Goal: Information Seeking & Learning: Check status

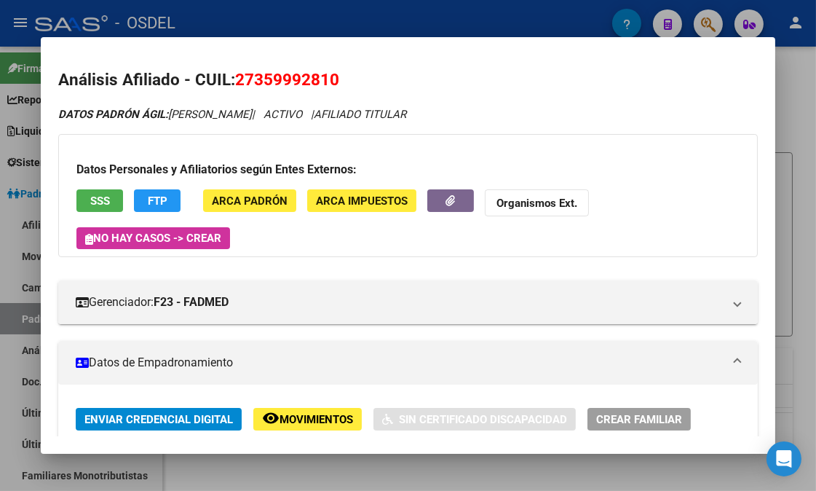
click at [806, 143] on div at bounding box center [408, 245] width 816 height 491
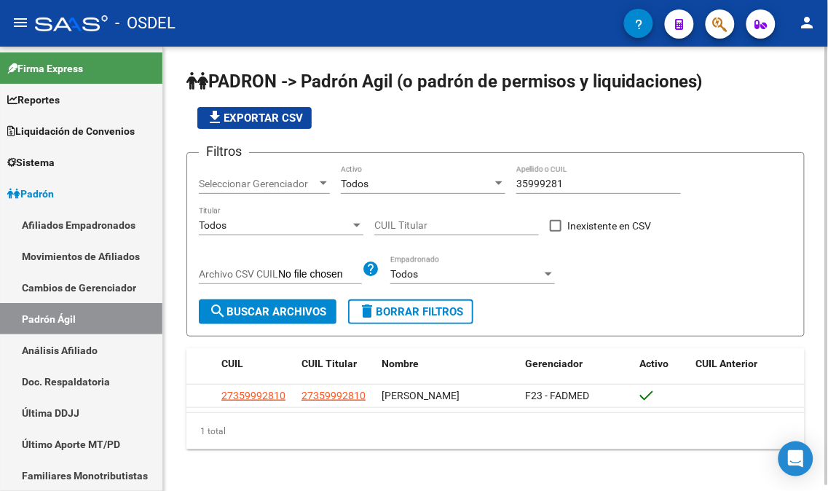
click at [802, 147] on app-list-header "PADRON -> Padrón Agil (o padrón de permisos y liquidaciones) file_download Expo…" at bounding box center [495, 203] width 618 height 267
drag, startPoint x: 542, startPoint y: 184, endPoint x: 510, endPoint y: 184, distance: 31.3
click at [510, 184] on div "Filtros Seleccionar Gerenciador Seleccionar Gerenciador Todos Activo 35999281 A…" at bounding box center [496, 232] width 594 height 135
paste input "4975948"
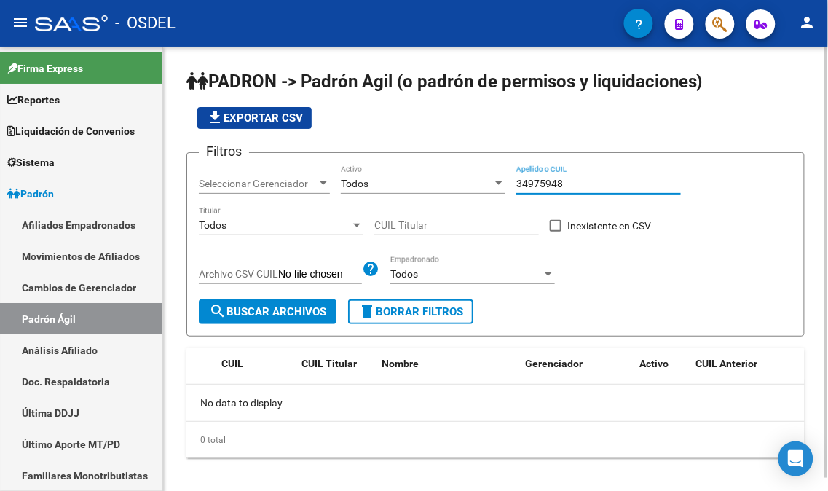
click at [516, 184] on input "34975948" at bounding box center [598, 184] width 165 height 12
click at [588, 190] on input "34975948" at bounding box center [598, 184] width 165 height 12
drag, startPoint x: 569, startPoint y: 187, endPoint x: 486, endPoint y: 186, distance: 82.3
click at [486, 186] on div "Filtros Seleccionar Gerenciador Seleccionar Gerenciador Todos Activo 34975948 A…" at bounding box center [496, 232] width 594 height 135
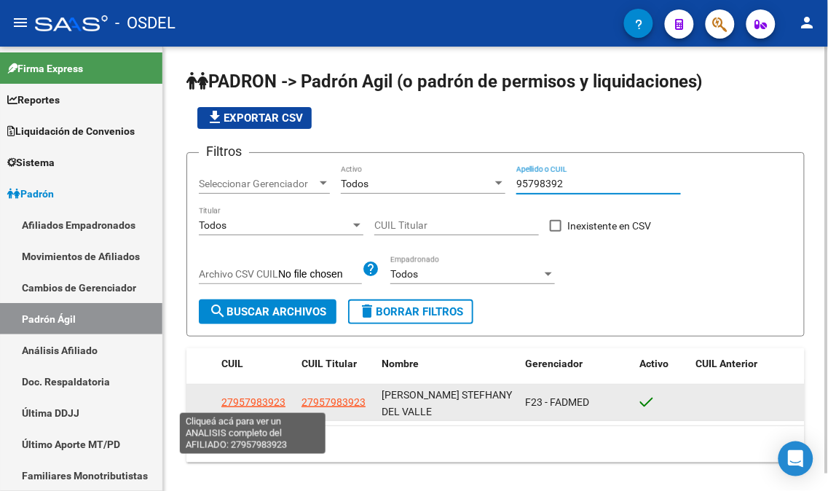
type input "95798392"
click at [242, 404] on span "27957983923" at bounding box center [253, 402] width 64 height 12
type textarea "27957983923"
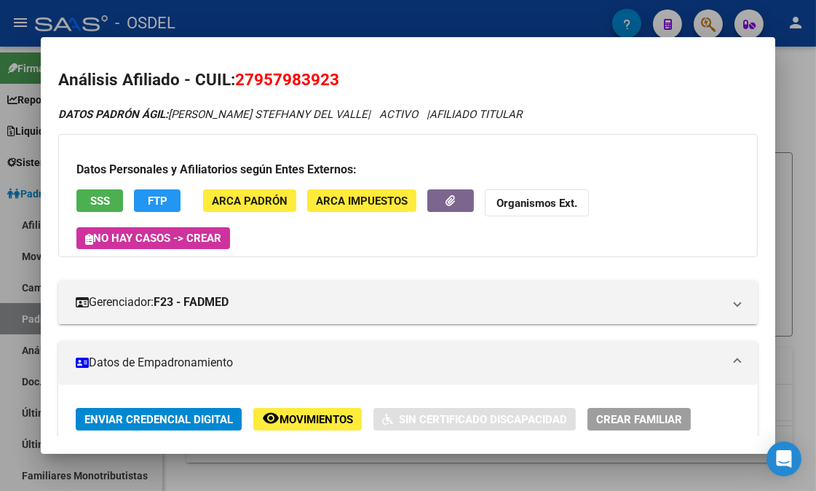
click at [90, 194] on span "SSS" at bounding box center [100, 200] width 20 height 13
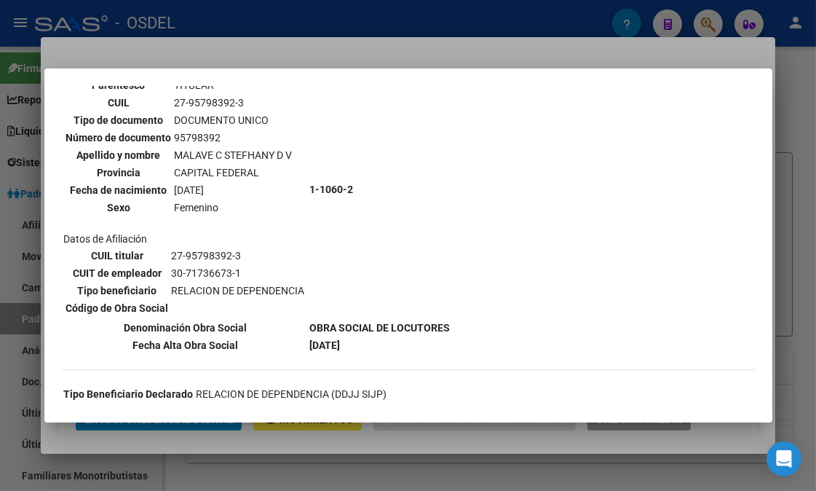
scroll to position [229, 0]
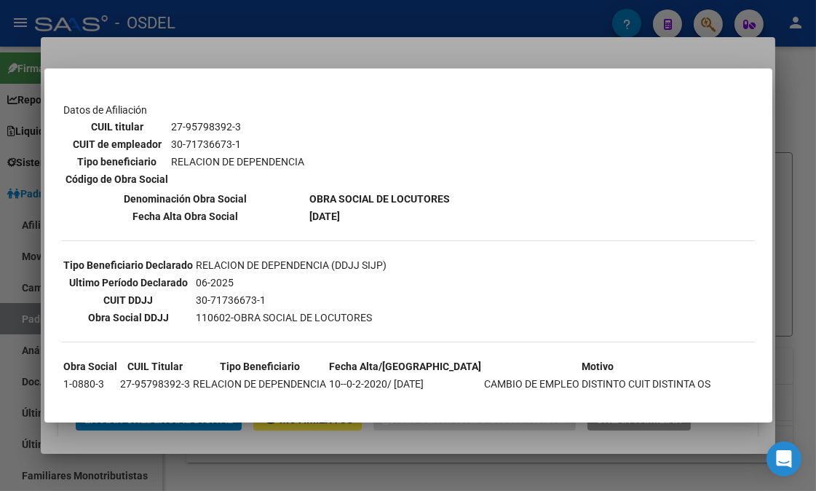
click at [809, 141] on div at bounding box center [408, 245] width 816 height 491
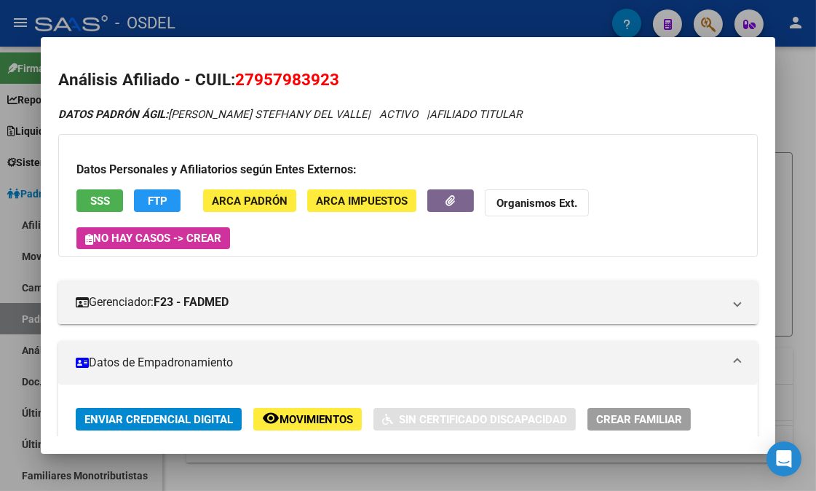
click at [359, 202] on span "ARCA Impuestos" at bounding box center [362, 200] width 92 height 13
click at [264, 187] on div "Datos Personales y Afiliatorios según Entes Externos: SSS FTP ARCA Padrón ARCA …" at bounding box center [408, 195] width 700 height 123
click at [259, 194] on span "ARCA Padrón" at bounding box center [250, 200] width 76 height 13
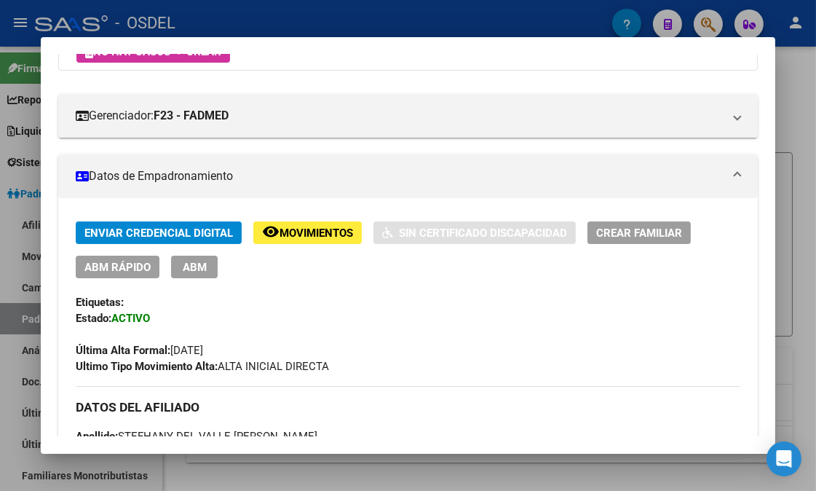
scroll to position [242, 0]
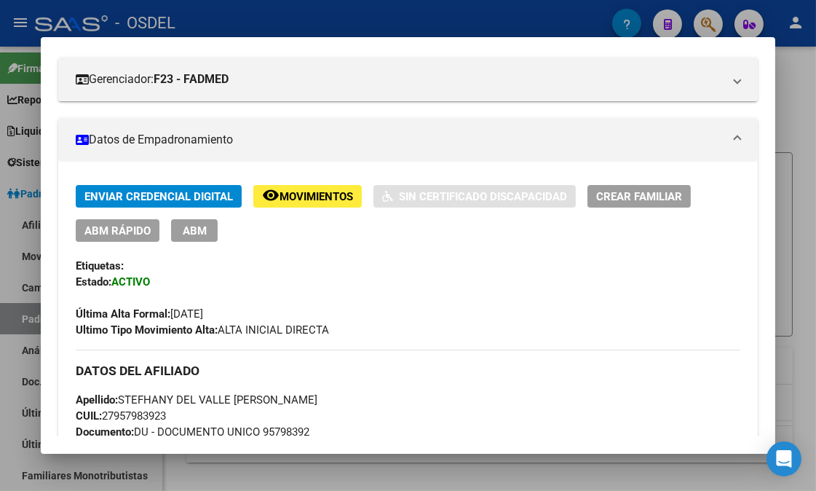
click at [127, 227] on span "ABM Rápido" at bounding box center [117, 230] width 66 height 13
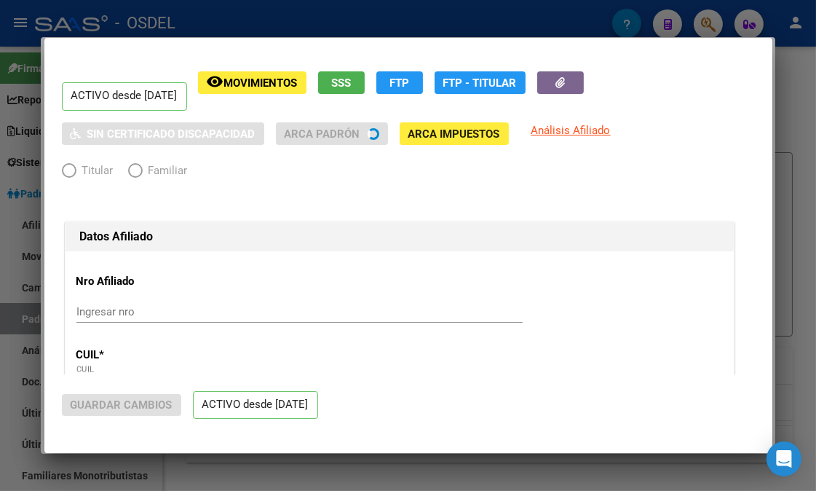
radio input "true"
type input "30-71736673-1"
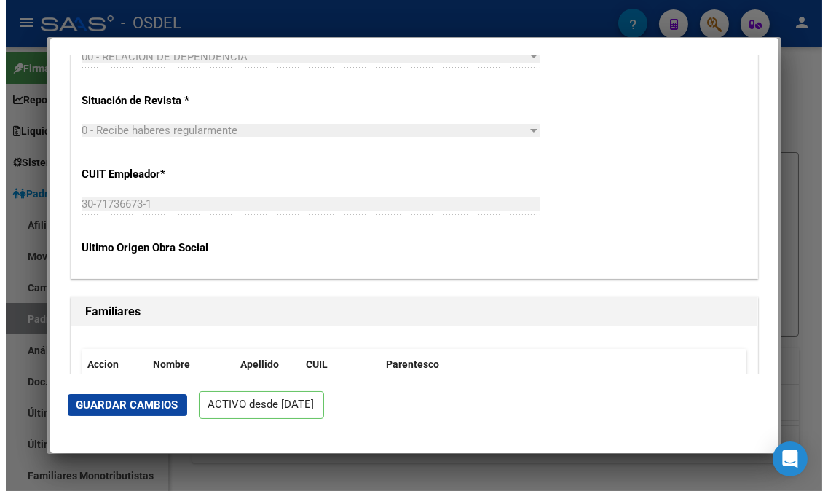
scroll to position [2965, 0]
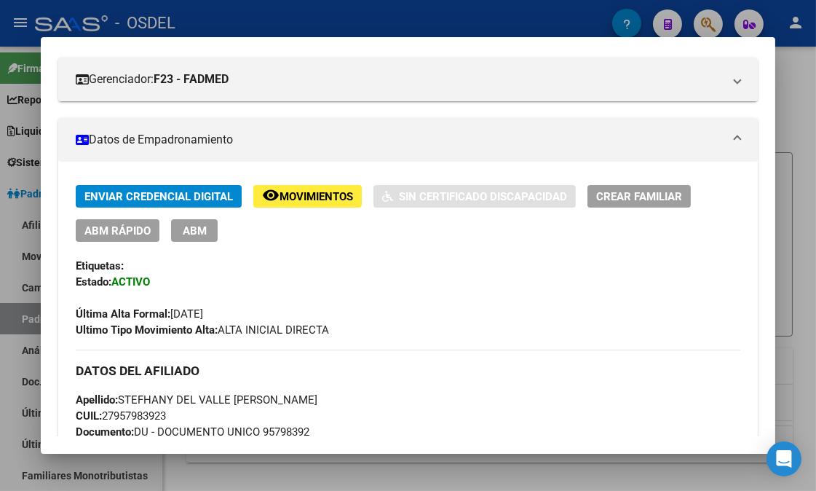
click at [794, 245] on div at bounding box center [408, 245] width 816 height 491
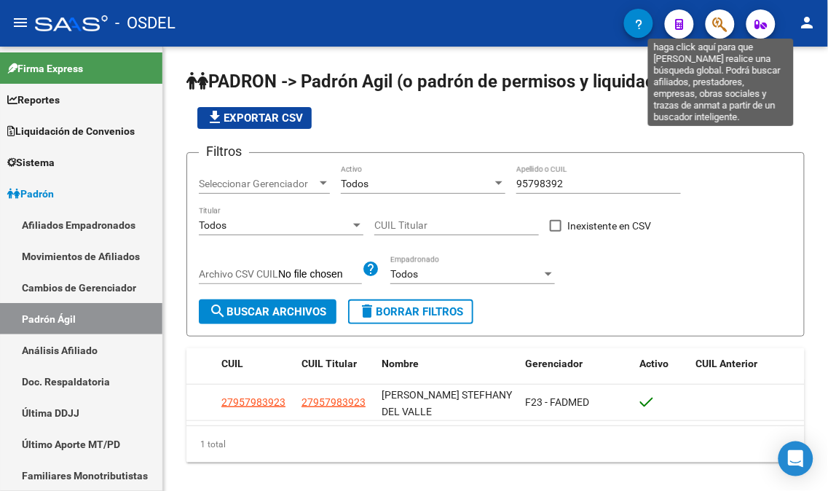
click at [719, 28] on icon "button" at bounding box center [720, 24] width 15 height 17
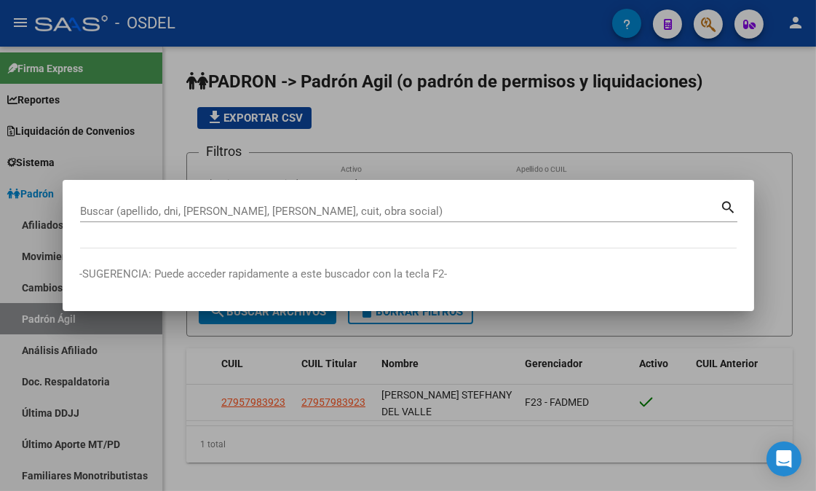
click at [246, 204] on div "Buscar (apellido, dni, [PERSON_NAME], [PERSON_NAME], cuit, obra social)" at bounding box center [400, 211] width 641 height 22
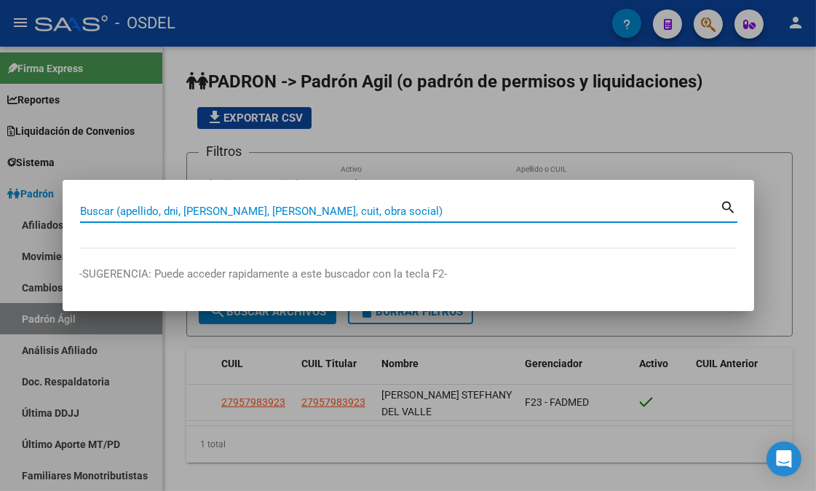
click at [237, 210] on input "Buscar (apellido, dni, [PERSON_NAME], [PERSON_NAME], cuit, obra social)" at bounding box center [400, 211] width 641 height 13
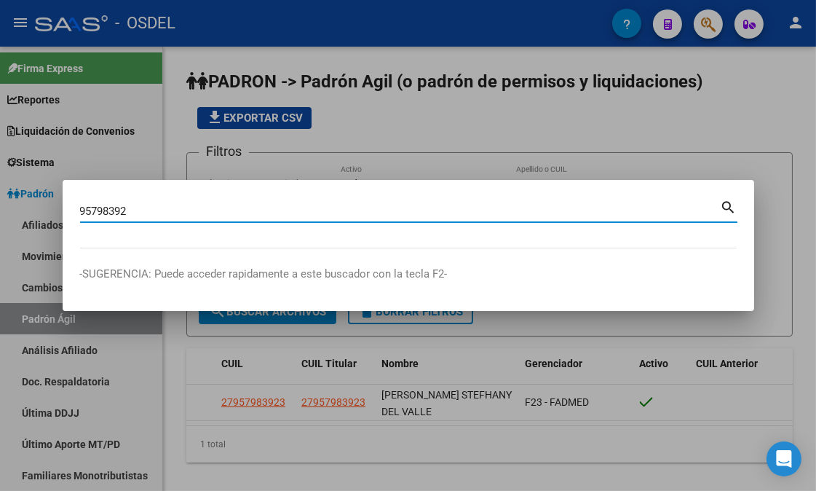
type input "95798392"
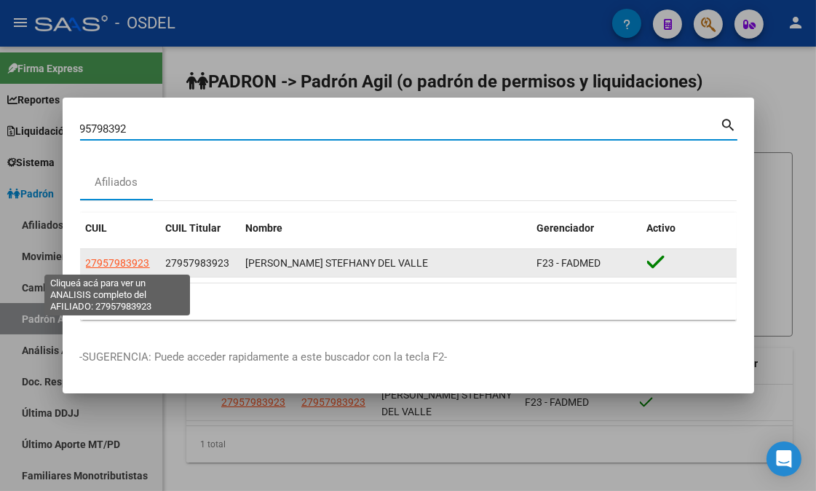
click at [111, 260] on span "27957983923" at bounding box center [118, 263] width 64 height 12
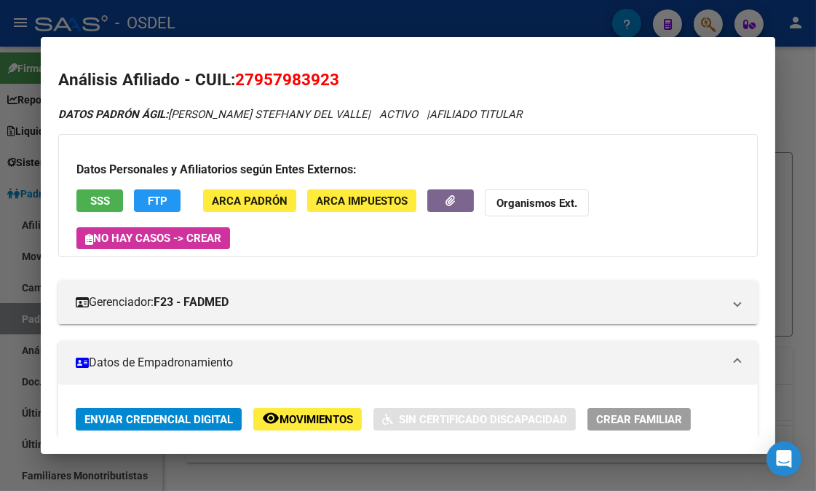
click at [788, 146] on div at bounding box center [408, 245] width 816 height 491
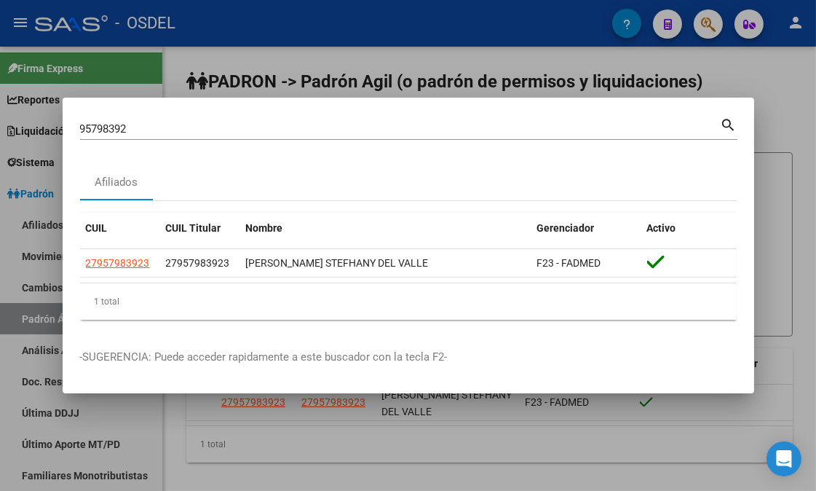
click at [788, 146] on div at bounding box center [408, 245] width 816 height 491
